Goal: Use online tool/utility: Utilize a website feature to perform a specific function

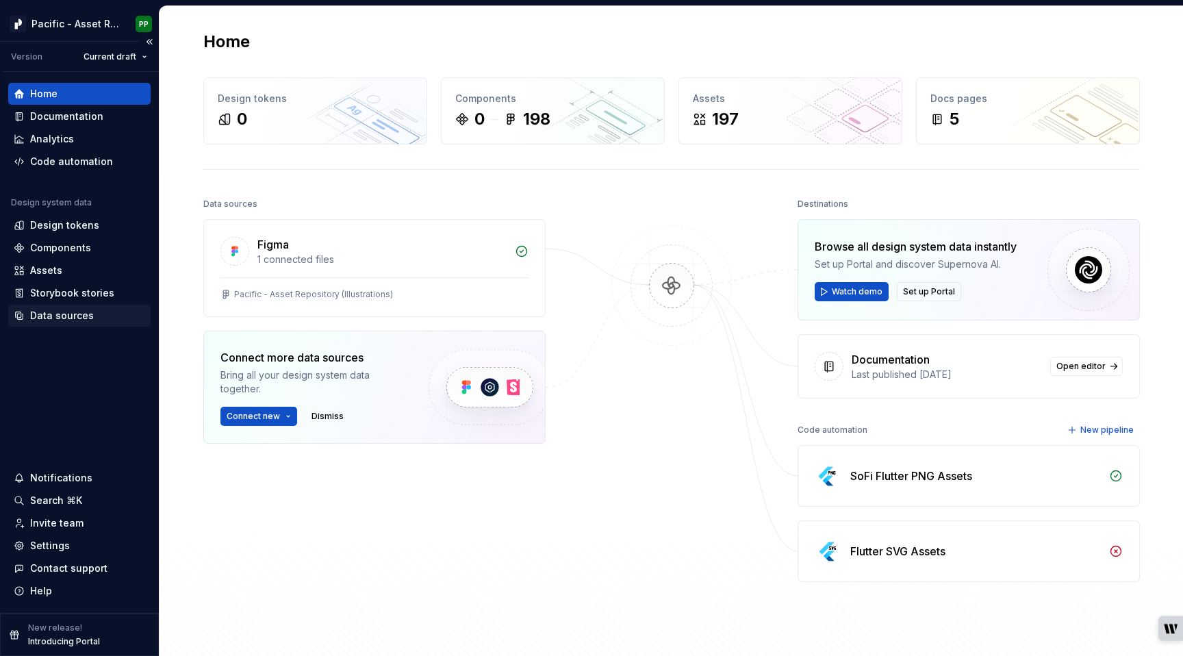
click at [83, 310] on div "Data sources" at bounding box center [62, 316] width 64 height 14
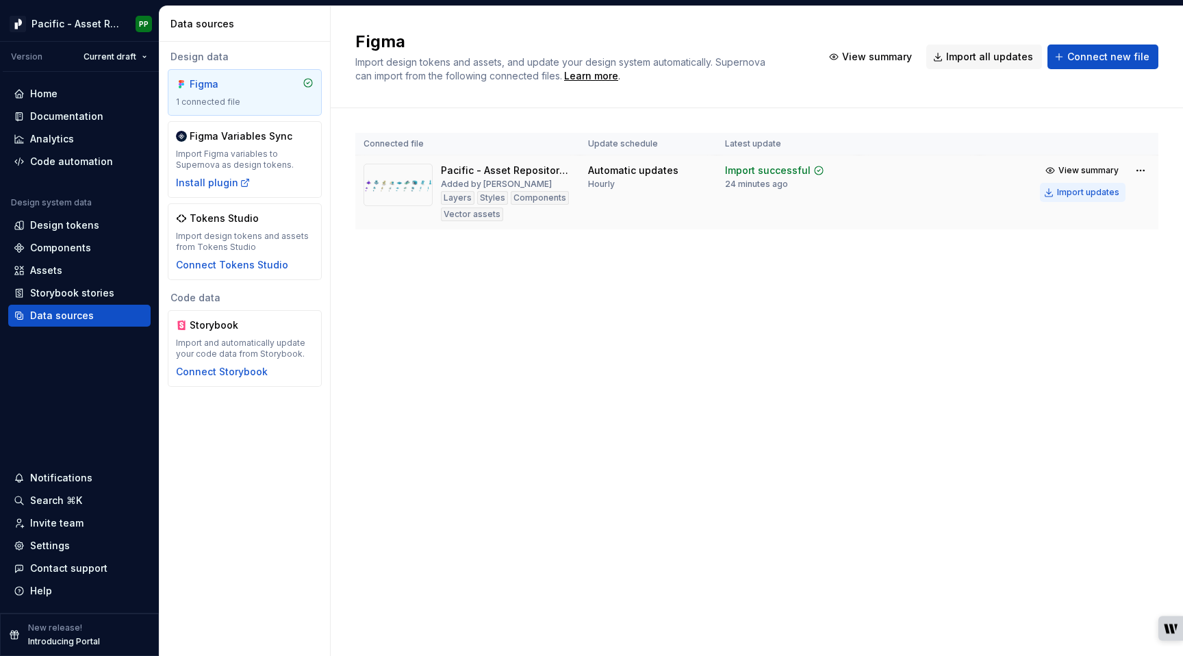
click at [1091, 192] on div "Import updates" at bounding box center [1088, 192] width 62 height 11
click at [1088, 193] on div "Import updates" at bounding box center [1088, 192] width 62 height 11
click at [1061, 192] on div "Import updates" at bounding box center [1088, 192] width 62 height 11
click at [1066, 192] on div "Import updates" at bounding box center [1088, 192] width 62 height 11
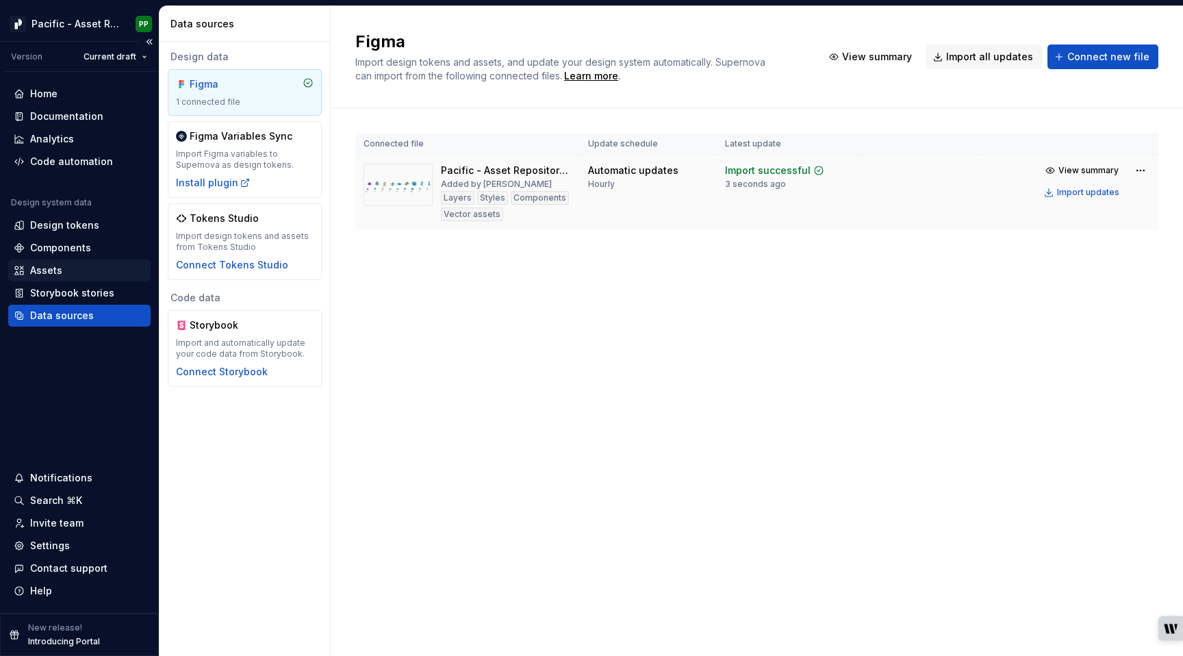
click at [55, 269] on div "Assets" at bounding box center [46, 271] width 32 height 14
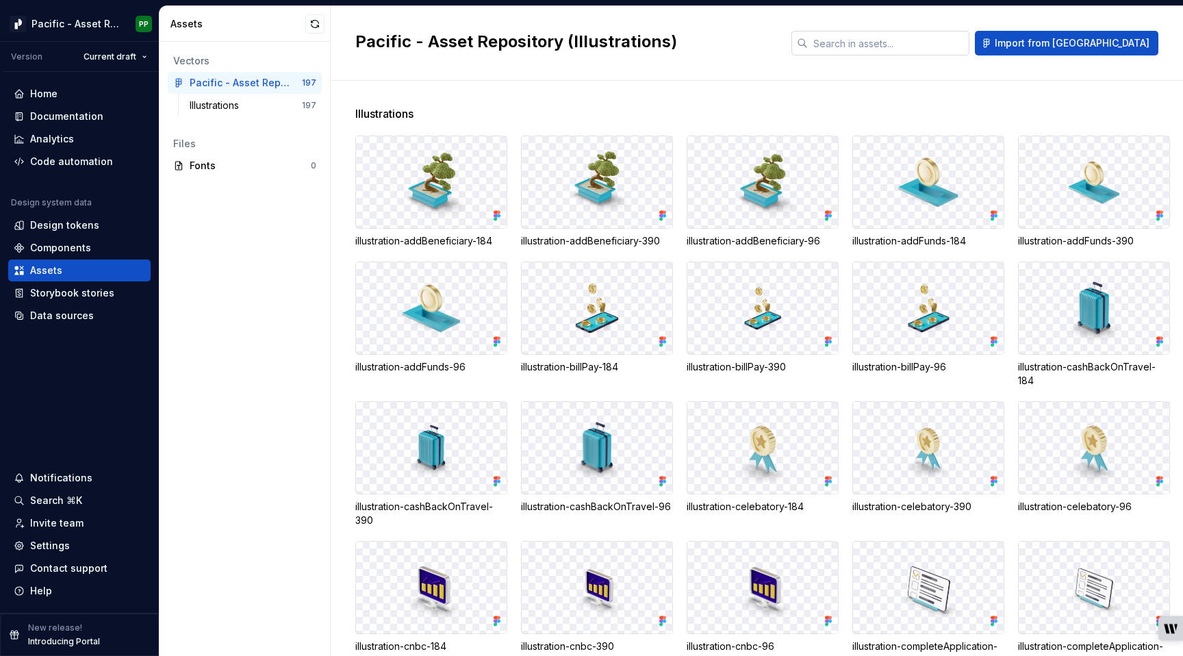
click at [922, 45] on input "text" at bounding box center [889, 43] width 162 height 25
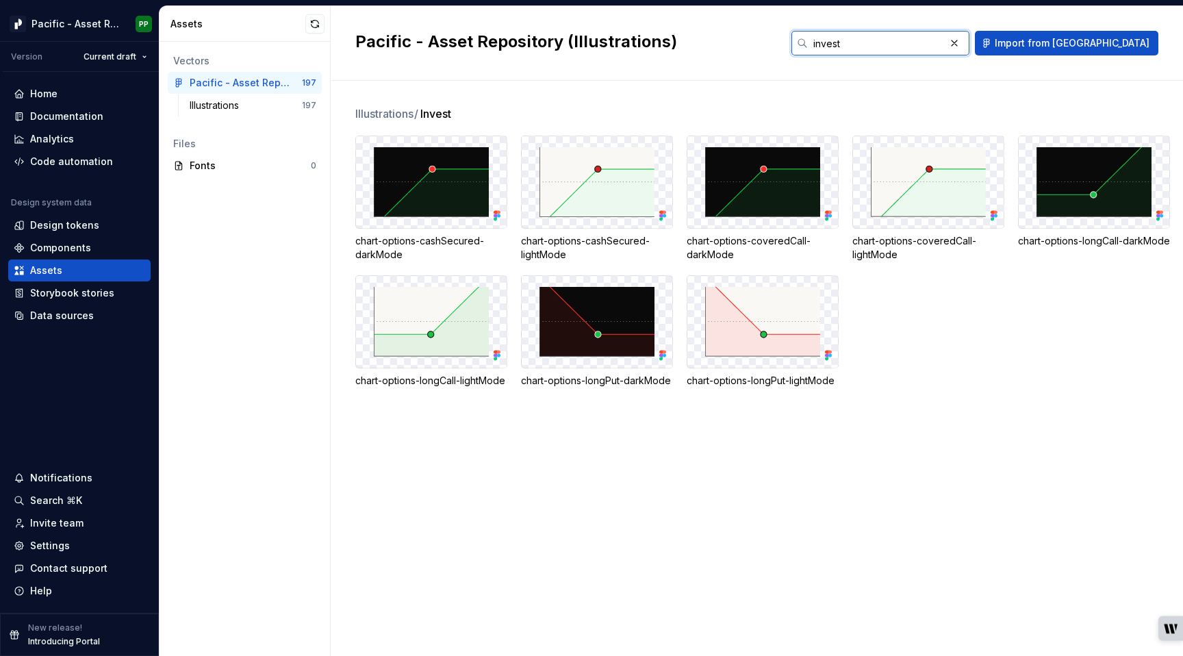
type input "invest"
click at [699, 457] on div "Illustrations / Invest chart-options-cashSecured-darkMode chart-options-cashSec…" at bounding box center [769, 368] width 828 height 575
click at [66, 160] on div "Code automation" at bounding box center [71, 162] width 83 height 14
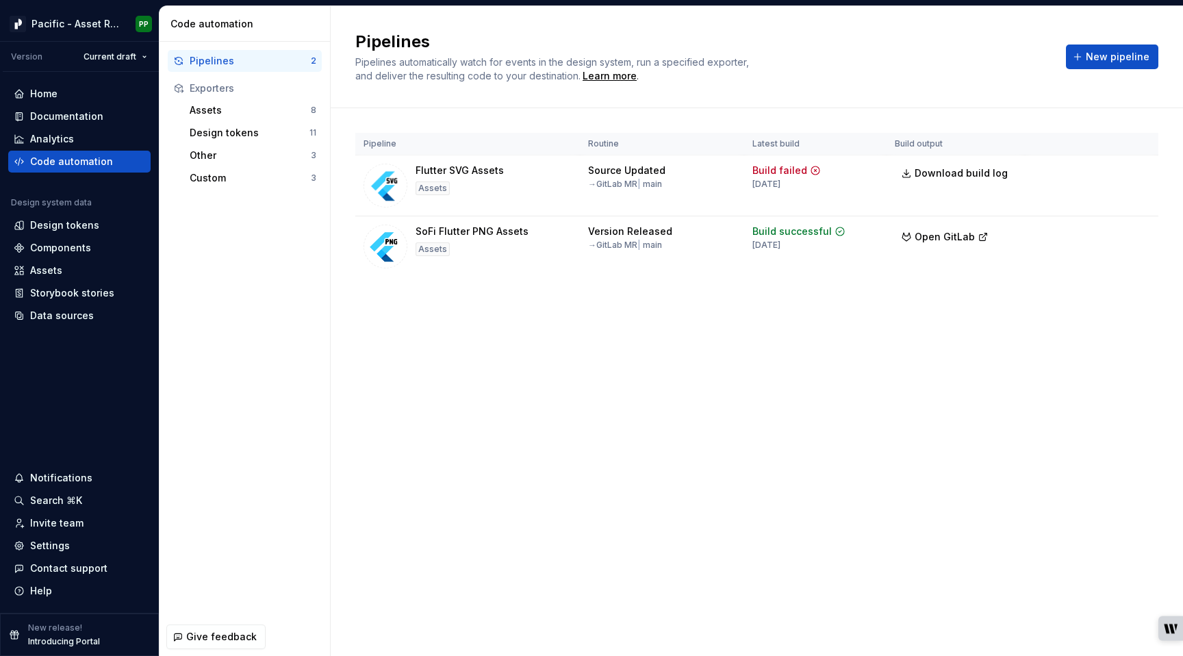
click at [558, 346] on div "Pipelines Pipelines automatically watch for events in the design system, run a …" at bounding box center [757, 331] width 853 height 650
click at [1102, 236] on span "Run" at bounding box center [1102, 234] width 18 height 14
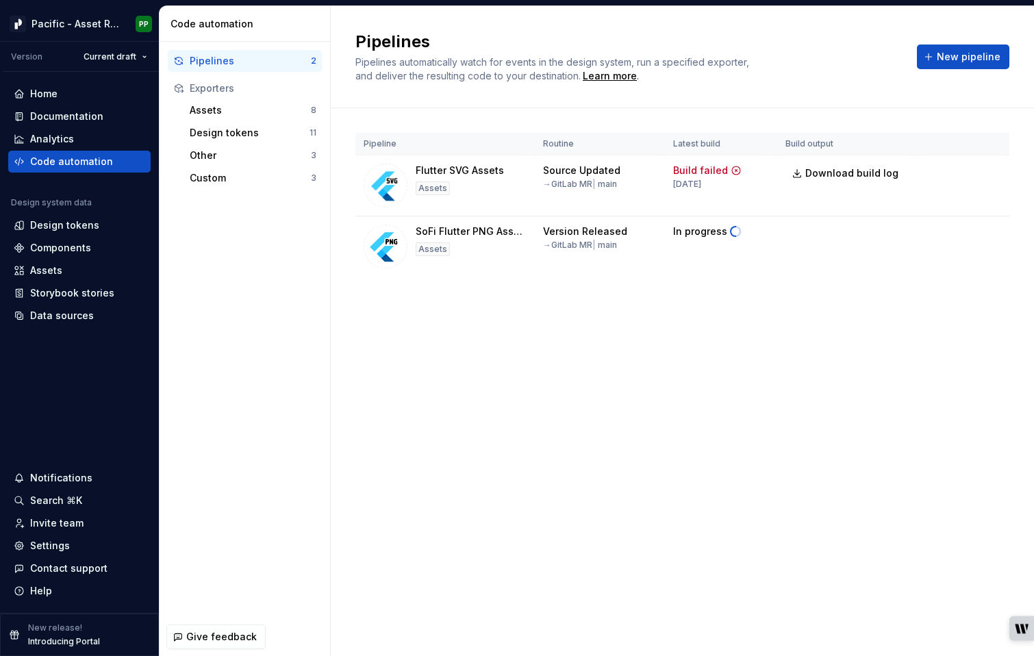
click at [561, 409] on div "Pipelines Pipelines automatically watch for events in the design system, run a …" at bounding box center [682, 331] width 703 height 650
click at [525, 361] on div "Pipelines Pipelines automatically watch for events in the design system, run a …" at bounding box center [682, 331] width 703 height 650
